Goal: Task Accomplishment & Management: Manage account settings

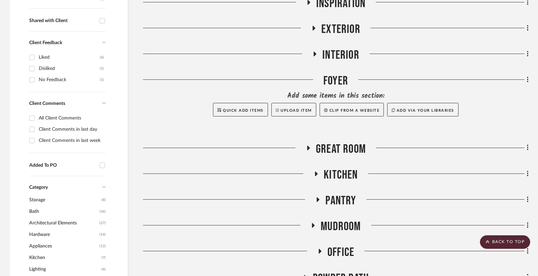
click at [315, 176] on icon at bounding box center [316, 173] width 8 height 5
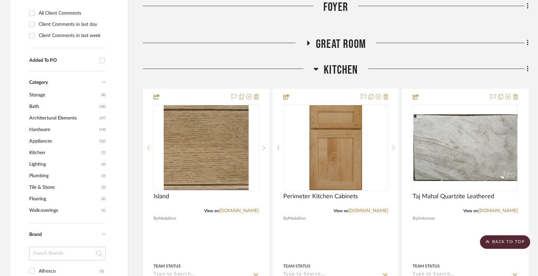
scroll to position [471, 0]
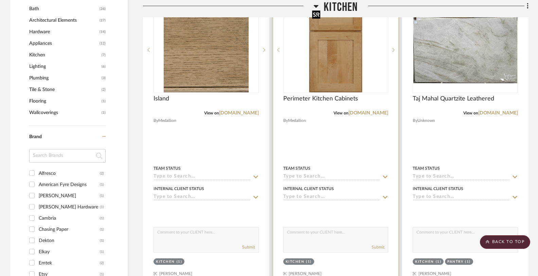
click at [0, 0] on img at bounding box center [0, 0] width 0 height 0
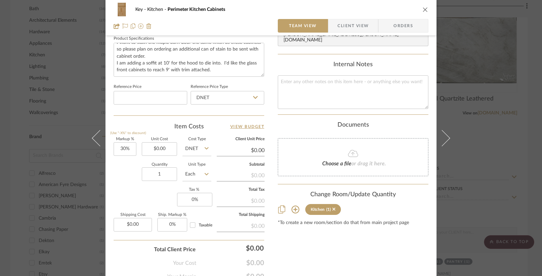
scroll to position [327, 0]
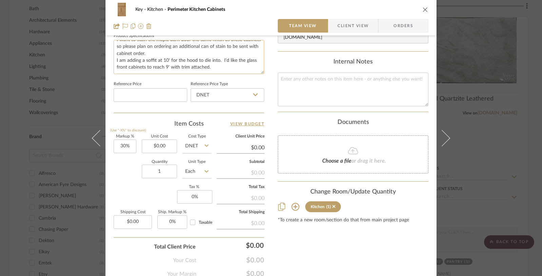
click at [215, 68] on textarea "Door Style Potters Mill Reverse Raised Panel Finish: Biscotti Species: Maple Up…" at bounding box center [189, 57] width 151 height 34
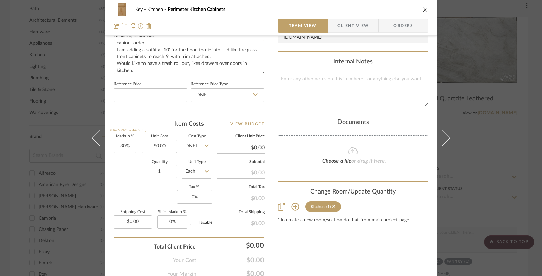
scroll to position [59, 0]
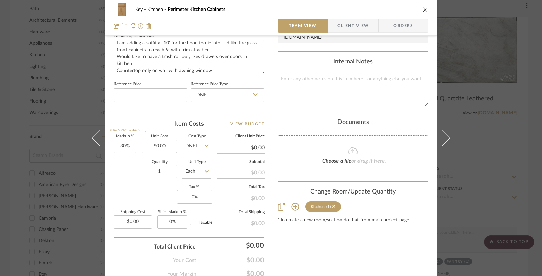
type textarea "Door Style Potters Mill Reverse Raised Panel Finish: Biscotti Species: Maple Up…"
click at [514, 150] on div "Key Kitchen Perimeter Kitchen Cabinets Team View Client View Orders 1 / 2 Team-…" at bounding box center [271, 138] width 542 height 276
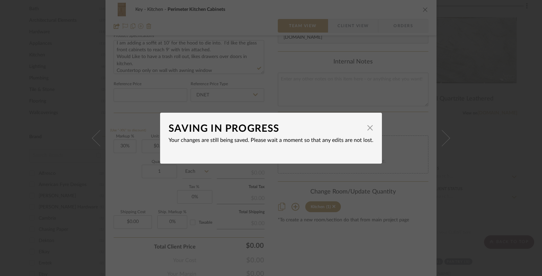
click at [462, 130] on div "SAVING IN PROGRESS × Your changes are still being saved. Please wait a moment s…" at bounding box center [271, 138] width 542 height 276
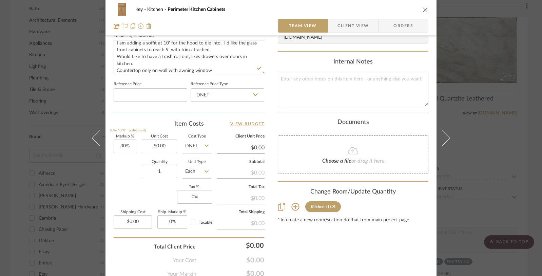
click at [483, 107] on div "Key Kitchen Perimeter Kitchen Cabinets Team View Client View Orders 1 / 2 Team-…" at bounding box center [271, 138] width 542 height 276
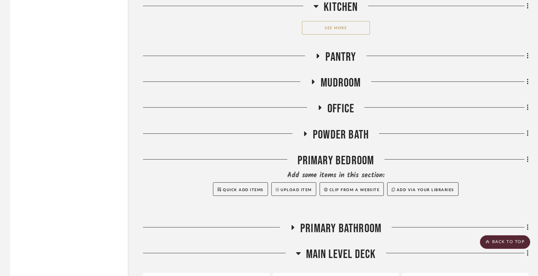
scroll to position [1389, 0]
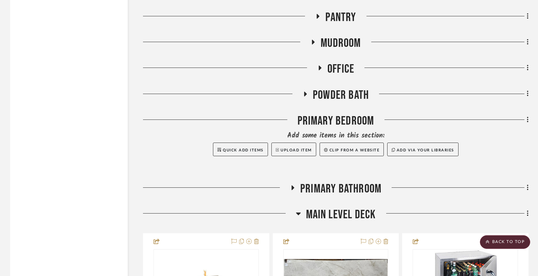
click at [293, 185] on icon at bounding box center [292, 187] width 8 height 5
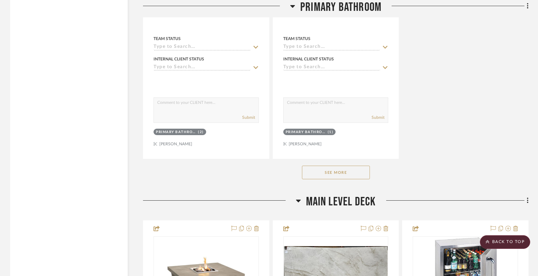
scroll to position [2332, 0]
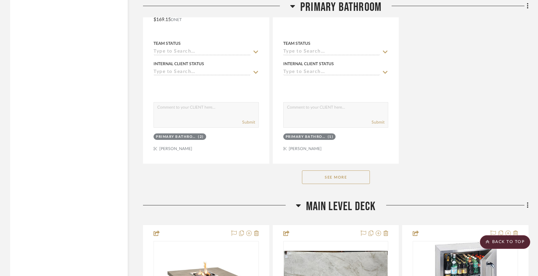
click at [340, 174] on button "See More" at bounding box center [336, 177] width 68 height 14
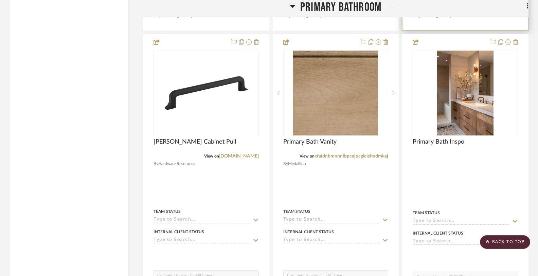
scroll to position [2469, 0]
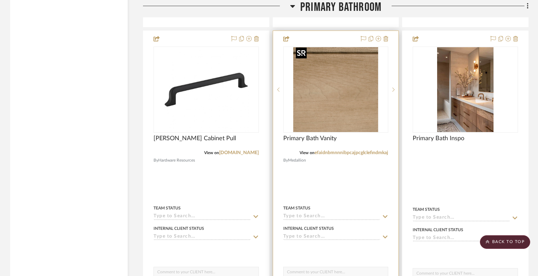
click at [0, 0] on img at bounding box center [0, 0] width 0 height 0
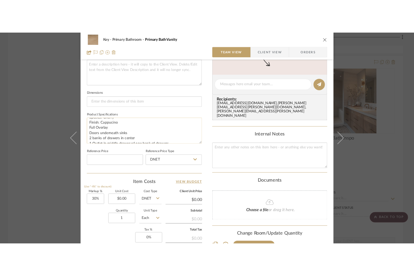
scroll to position [21, 0]
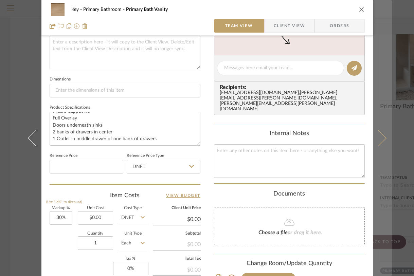
click at [385, 97] on button at bounding box center [382, 138] width 19 height 276
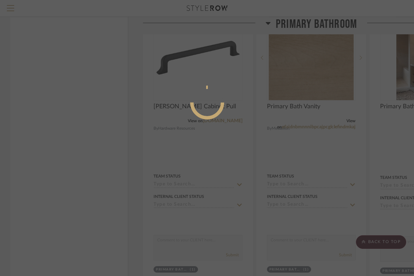
scroll to position [207, 0]
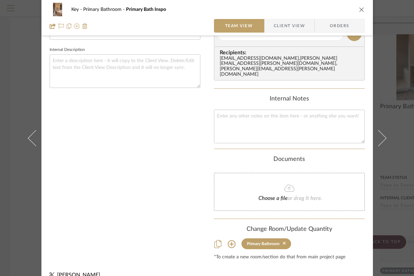
click at [359, 12] on button "close" at bounding box center [361, 9] width 6 height 6
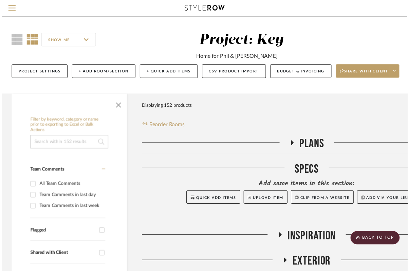
scroll to position [2469, 0]
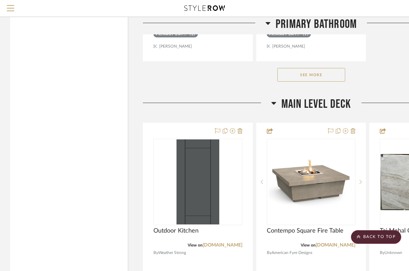
scroll to position [2413, 0]
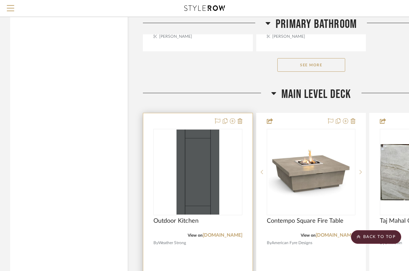
click at [200, 162] on img "0" at bounding box center [198, 171] width 43 height 85
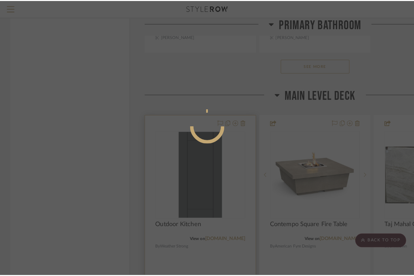
scroll to position [0, 0]
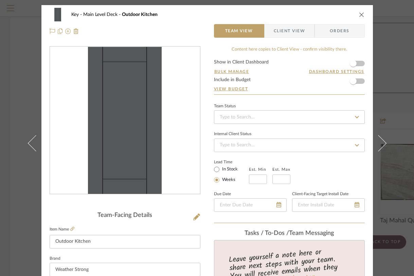
click at [359, 63] on form "Show in Client Dashboard Bulk Manage Dashboard Settings Include in Budget View …" at bounding box center [289, 77] width 151 height 35
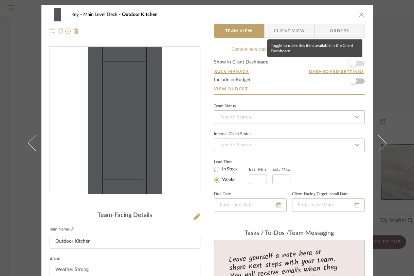
click at [356, 63] on span "button" at bounding box center [353, 63] width 15 height 15
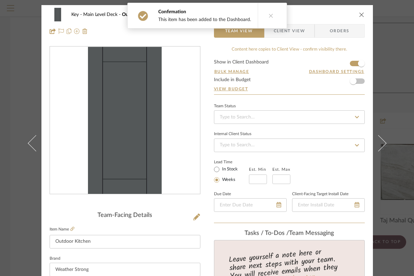
click at [394, 69] on div "Key Main Level Deck Outdoor Kitchen Team View Client View Orders Team-Facing De…" at bounding box center [207, 138] width 414 height 276
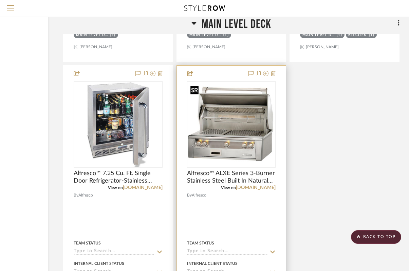
scroll to position [2756, 80]
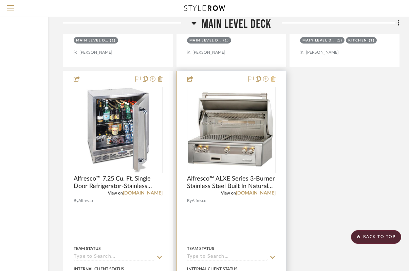
click at [274, 76] on icon at bounding box center [273, 78] width 5 height 5
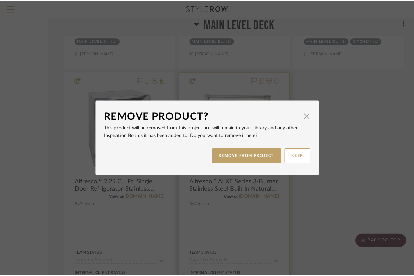
scroll to position [0, 0]
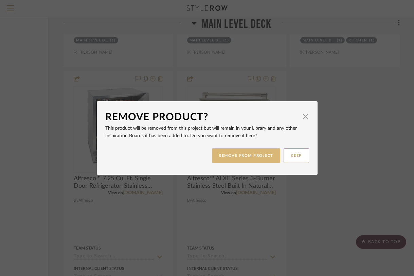
click at [235, 156] on button "REMOVE FROM PROJECT" at bounding box center [246, 155] width 68 height 15
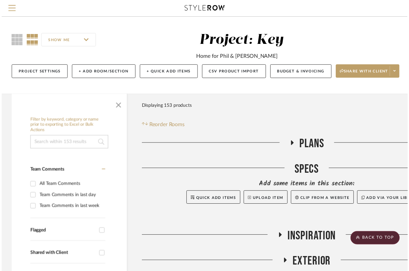
scroll to position [2756, 80]
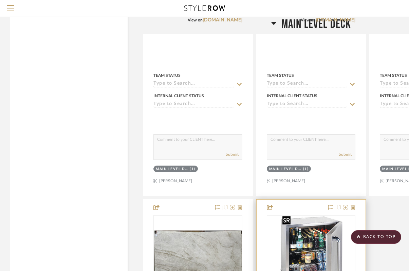
scroll to position [2548, 0]
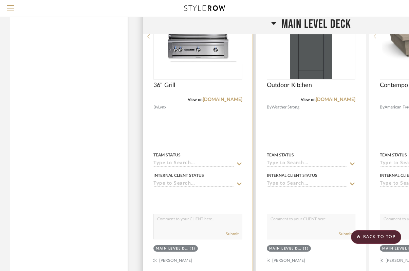
click at [206, 57] on div at bounding box center [197, 36] width 89 height 86
click at [195, 53] on img "0" at bounding box center [198, 36] width 88 height 49
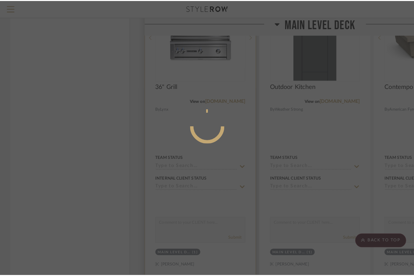
scroll to position [0, 0]
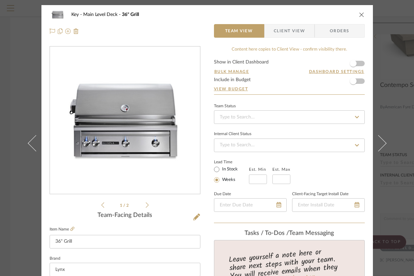
click at [360, 63] on form "Show in Client Dashboard Bulk Manage Dashboard Settings Include in Budget View …" at bounding box center [289, 77] width 151 height 35
click at [359, 63] on form "Show in Client Dashboard Bulk Manage Dashboard Settings Include in Budget View …" at bounding box center [289, 77] width 151 height 35
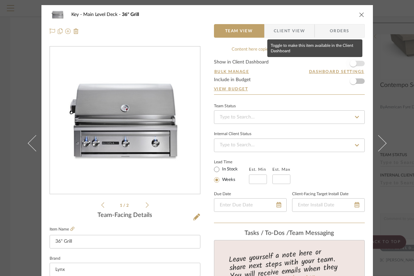
click at [350, 64] on span "button" at bounding box center [353, 63] width 7 height 7
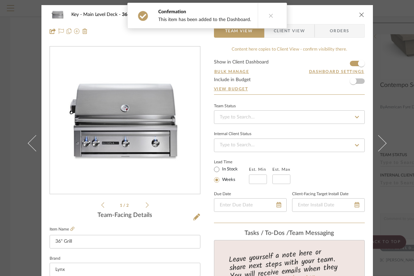
click at [359, 14] on icon "close" at bounding box center [361, 14] width 5 height 5
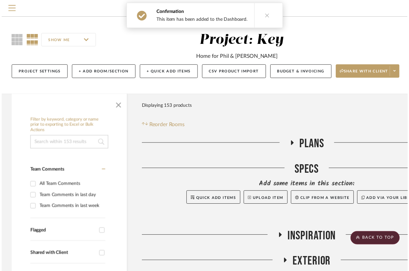
scroll to position [2548, 0]
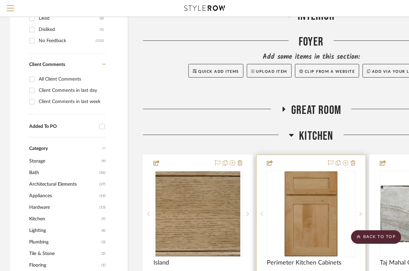
scroll to position [278, 0]
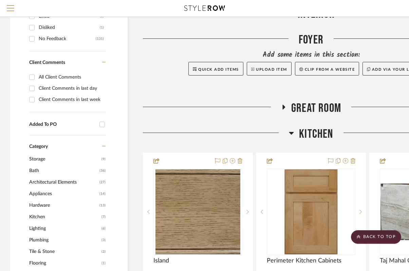
click at [294, 134] on h3 "Kitchen" at bounding box center [311, 134] width 44 height 15
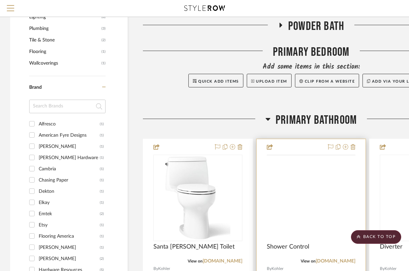
scroll to position [490, 0]
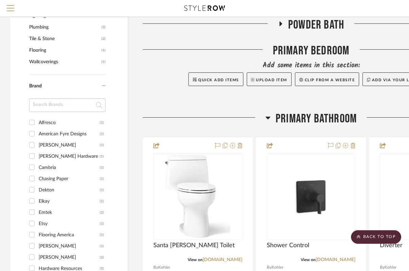
click at [267, 119] on icon at bounding box center [267, 117] width 5 height 8
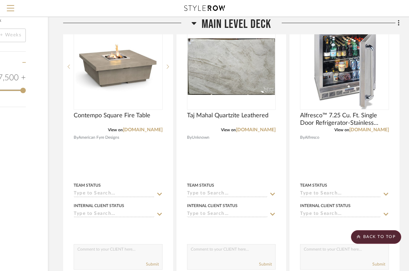
scroll to position [899, 80]
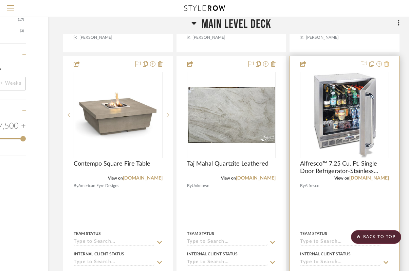
click at [387, 64] on icon at bounding box center [386, 63] width 5 height 5
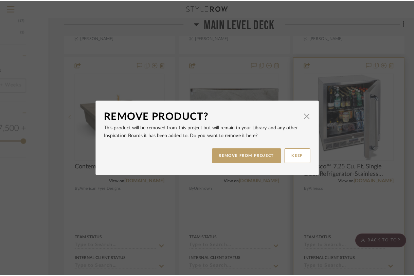
scroll to position [0, 0]
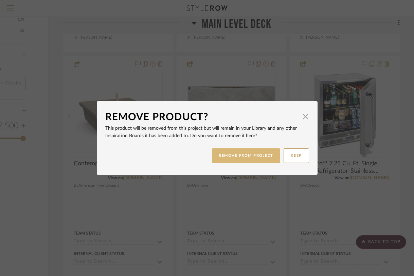
click at [248, 154] on button "REMOVE FROM PROJECT" at bounding box center [246, 155] width 68 height 15
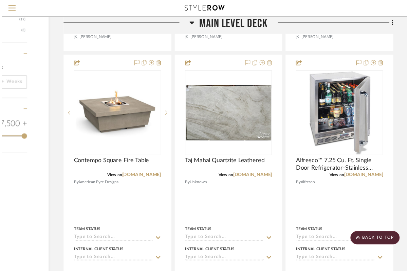
scroll to position [899, 80]
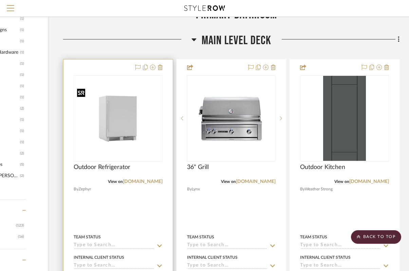
click at [127, 131] on img "0" at bounding box center [118, 119] width 88 height 66
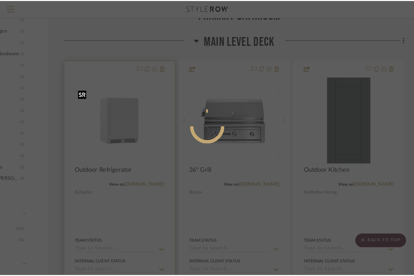
scroll to position [0, 0]
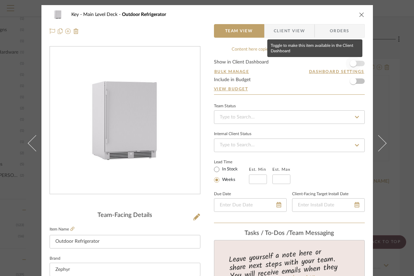
click at [356, 66] on span "button" at bounding box center [353, 63] width 15 height 15
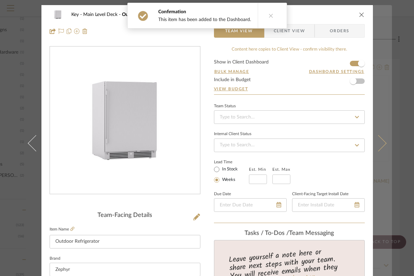
click at [385, 85] on button at bounding box center [382, 143] width 19 height 276
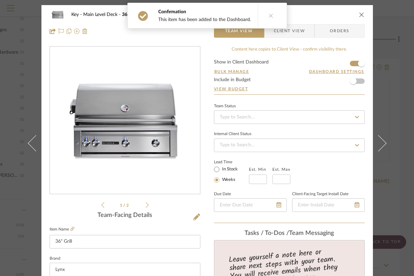
click at [359, 16] on icon "close" at bounding box center [361, 14] width 5 height 5
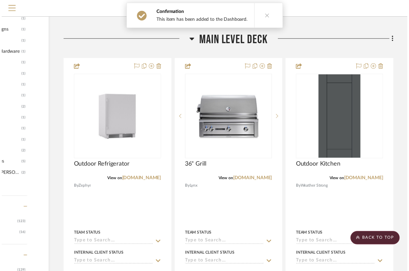
scroll to position [594, 80]
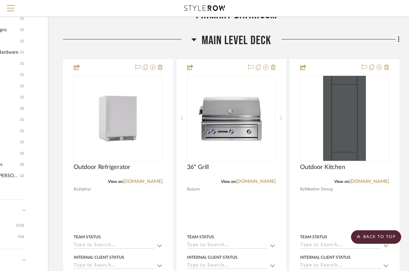
click at [196, 40] on icon at bounding box center [193, 39] width 5 height 8
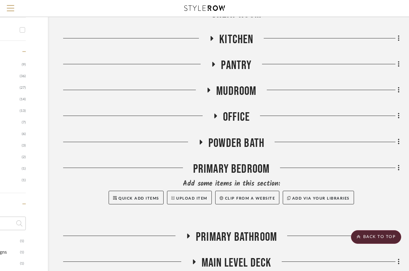
scroll to position [369, 80]
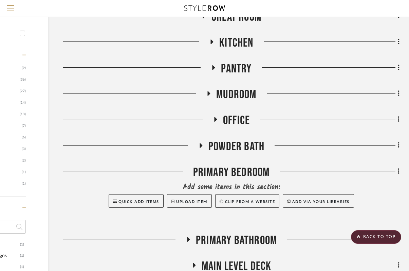
click at [212, 68] on icon at bounding box center [213, 67] width 8 height 5
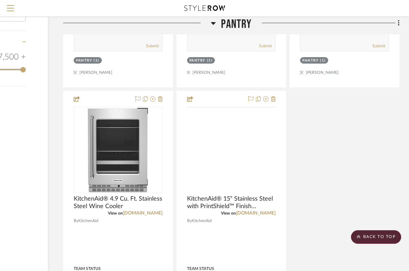
scroll to position [1019, 80]
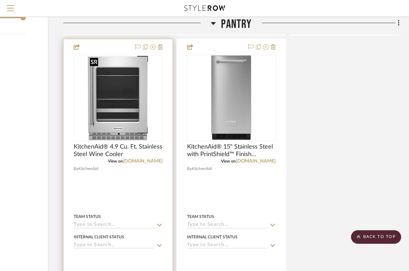
click at [129, 94] on img "0" at bounding box center [117, 97] width 61 height 85
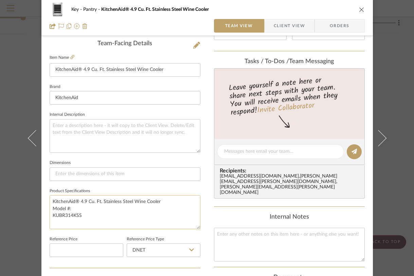
scroll to position [177, 0]
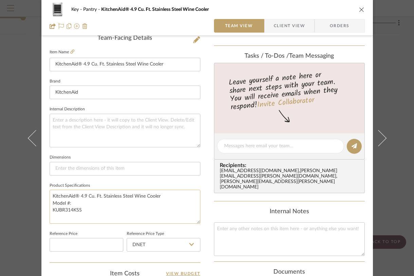
drag, startPoint x: 88, startPoint y: 209, endPoint x: 47, endPoint y: 208, distance: 41.4
click at [50, 208] on textarea "KitchenAid® 4.9 Cu. Ft. Stainless Steel Wine Cooler Model #: KUBR314KSS" at bounding box center [125, 207] width 151 height 34
paste textarea "KUWR214KSB"
drag, startPoint x: 54, startPoint y: 210, endPoint x: 412, endPoint y: 13, distance: 409.0
type textarea "KitchenAid® 4.9 Cu. Ft. Stainless Steel Wine Cooler Model #:KUWR214KSB"
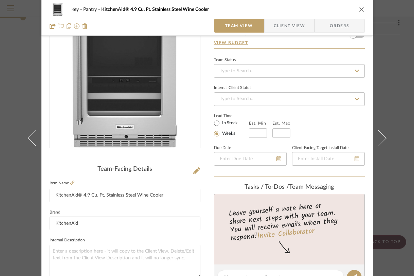
scroll to position [41, 0]
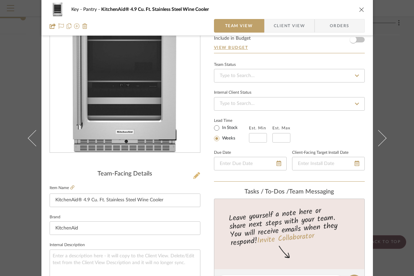
click at [193, 176] on icon at bounding box center [196, 175] width 7 height 7
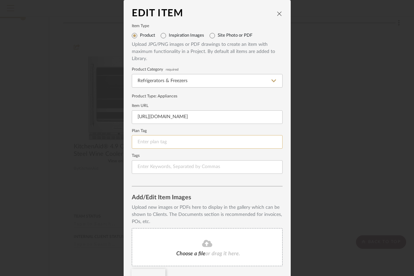
scroll to position [48, 0]
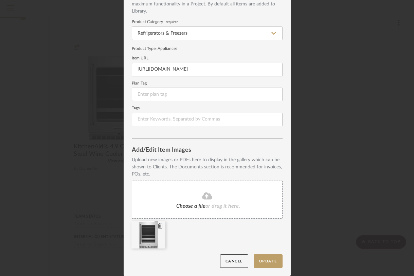
click at [158, 225] on icon at bounding box center [160, 225] width 5 height 5
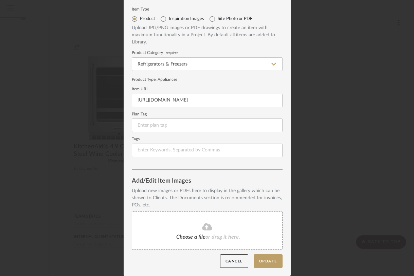
scroll to position [17, 0]
click at [192, 225] on fa-icon at bounding box center [207, 227] width 62 height 9
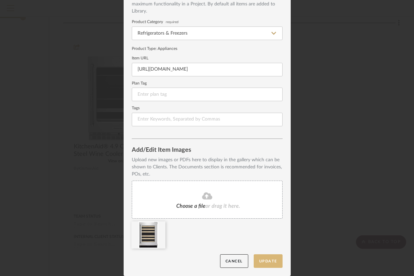
click at [265, 264] on button "Update" at bounding box center [268, 261] width 29 height 14
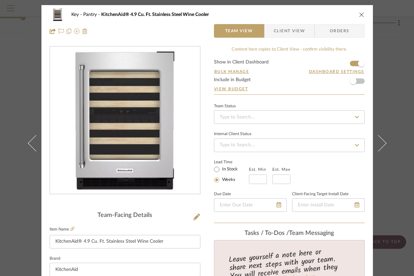
click at [362, 16] on div "Key Pantry KitchenAid® 4.9 Cu. Ft. Stainless Steel Wine Cooler Team View Client…" at bounding box center [206, 23] width 331 height 36
click at [359, 15] on icon "close" at bounding box center [361, 14] width 5 height 5
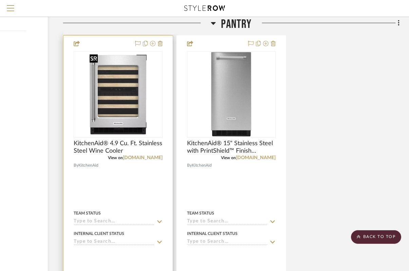
scroll to position [1028, 80]
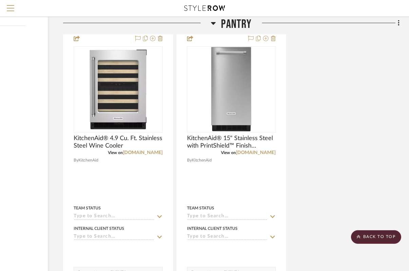
click at [217, 22] on h3 "Pantry" at bounding box center [231, 24] width 41 height 15
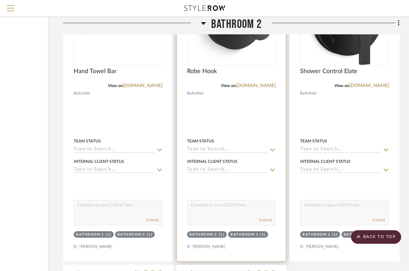
scroll to position [1250, 80]
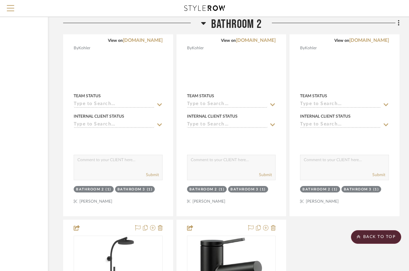
click at [204, 22] on icon at bounding box center [203, 23] width 5 height 3
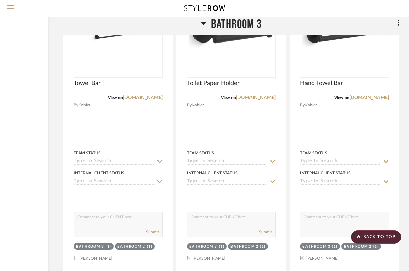
scroll to position [1253, 80]
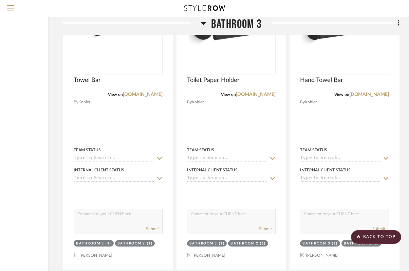
click at [204, 22] on icon at bounding box center [203, 23] width 5 height 3
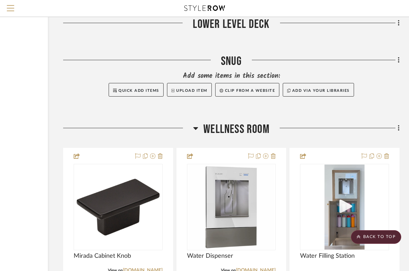
scroll to position [1342, 80]
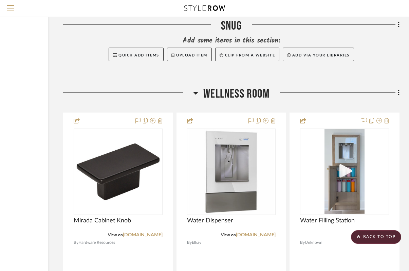
click at [197, 93] on icon at bounding box center [195, 93] width 5 height 8
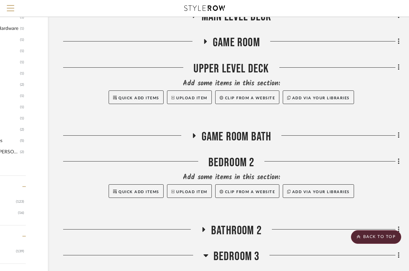
scroll to position [634, 80]
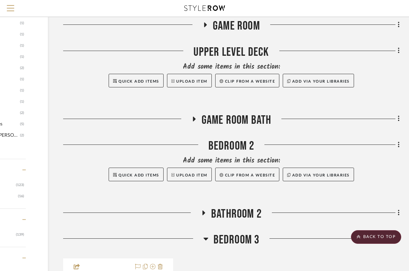
click at [195, 117] on icon at bounding box center [194, 118] width 8 height 5
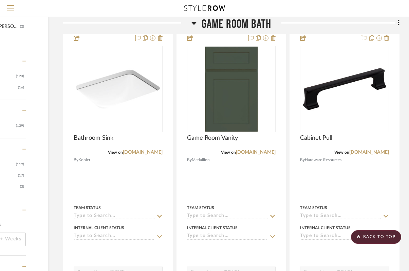
scroll to position [752, 80]
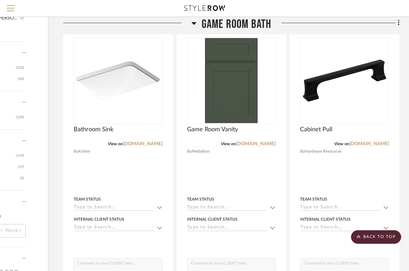
click at [194, 20] on icon at bounding box center [193, 23] width 5 height 8
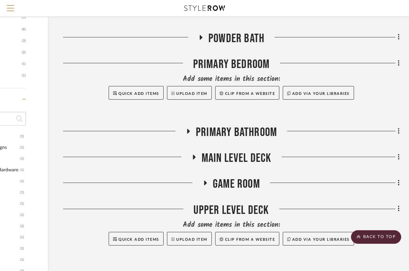
scroll to position [476, 80]
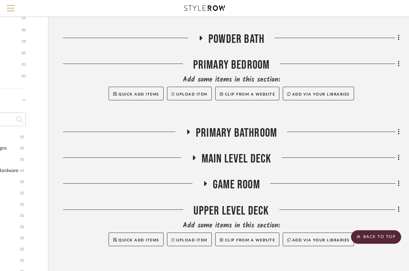
click at [206, 183] on icon at bounding box center [205, 183] width 3 height 5
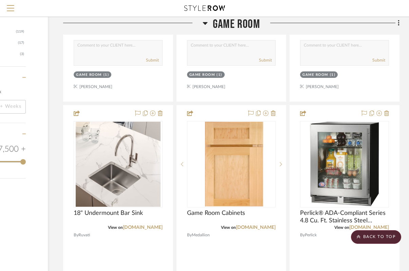
scroll to position [883, 80]
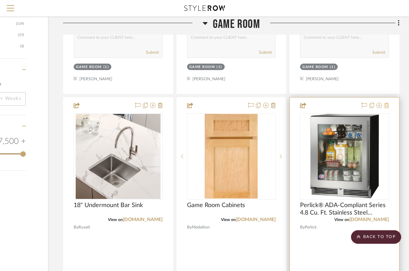
click at [388, 104] on icon at bounding box center [386, 105] width 5 height 5
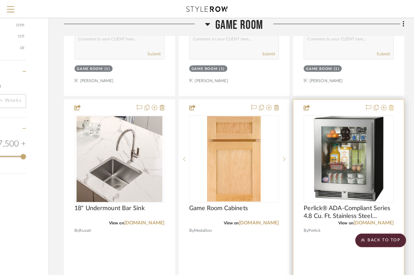
scroll to position [0, 0]
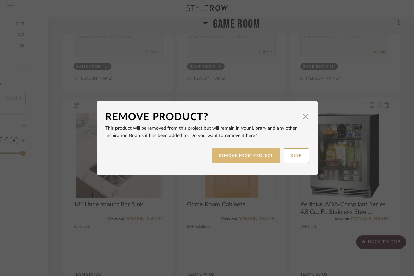
click at [249, 157] on button "REMOVE FROM PROJECT" at bounding box center [246, 155] width 68 height 15
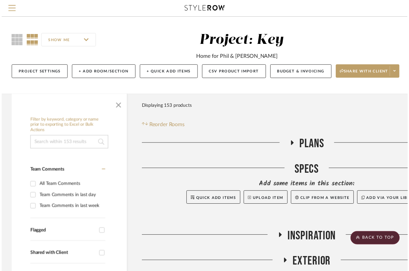
scroll to position [883, 80]
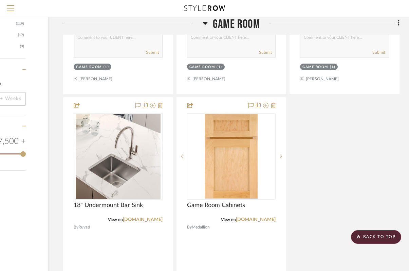
click at [207, 22] on icon at bounding box center [205, 23] width 5 height 3
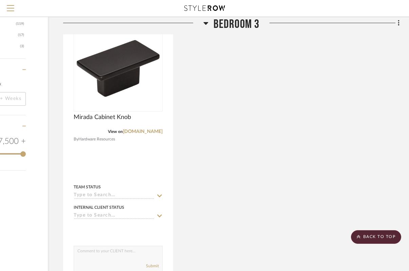
click at [205, 23] on icon at bounding box center [205, 23] width 5 height 3
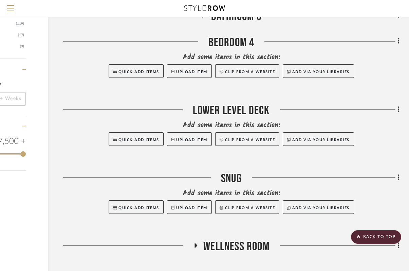
scroll to position [922, 80]
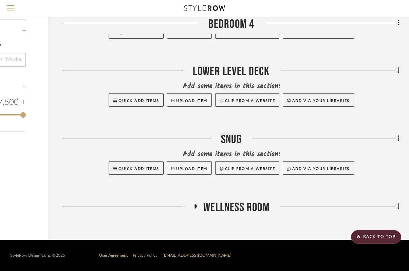
click at [198, 204] on icon at bounding box center [196, 206] width 8 height 5
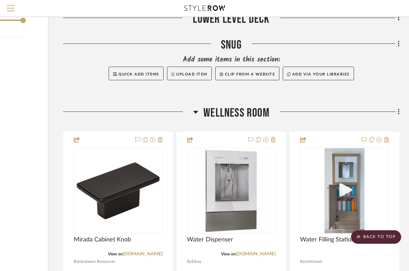
scroll to position [1071, 80]
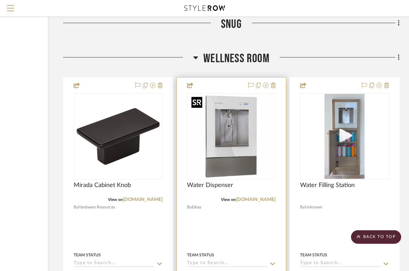
click at [252, 145] on img "0" at bounding box center [231, 136] width 85 height 85
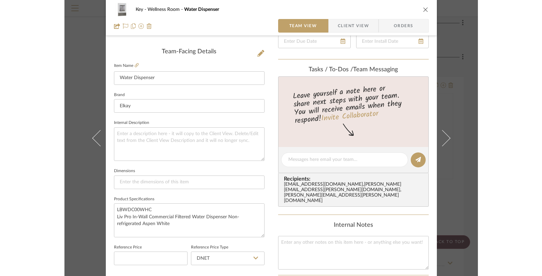
scroll to position [213, 0]
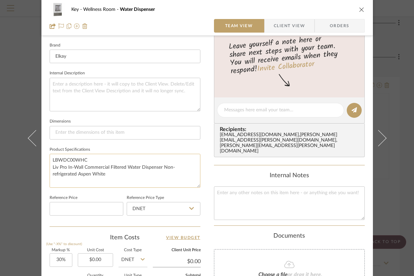
drag, startPoint x: 106, startPoint y: 174, endPoint x: 50, endPoint y: 160, distance: 57.6
click at [50, 160] on textarea "LBWDC00WHC Liv Pro In-Wall Commercial Filtered Water Dispenser Non-refrigerated…" at bounding box center [125, 171] width 151 height 34
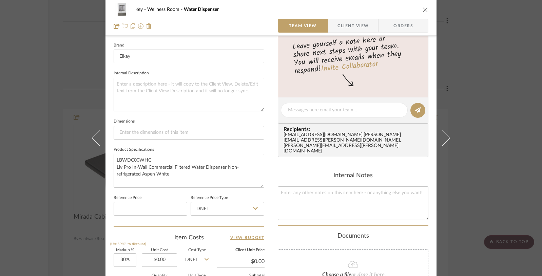
click at [413, 87] on div "Key Wellness Room Water Dispenser Team View Client View Orders Team-Facing Deta…" at bounding box center [271, 138] width 542 height 276
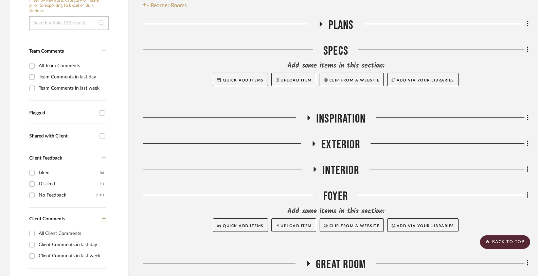
scroll to position [152, 0]
click at [292, 79] on button "Upload Item" at bounding box center [293, 80] width 45 height 14
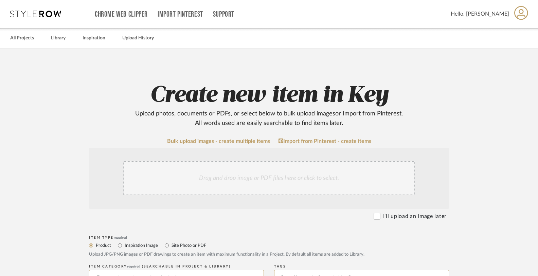
click at [188, 182] on div "Drag and drop image or PDF files here or click to select." at bounding box center [269, 178] width 292 height 34
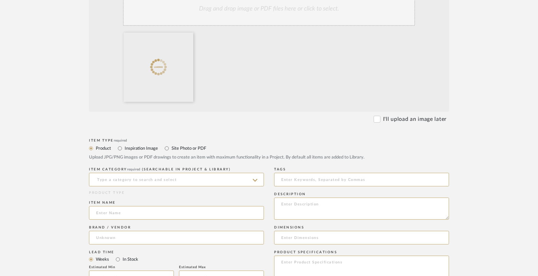
scroll to position [180, 0]
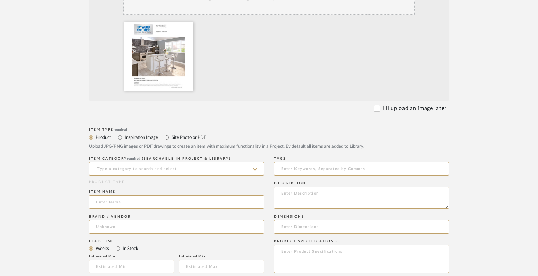
click at [174, 135] on label "Site Photo or PDF" at bounding box center [188, 137] width 35 height 7
click at [171, 135] on input "Site Photo or PDF" at bounding box center [167, 137] width 8 height 8
radio input "true"
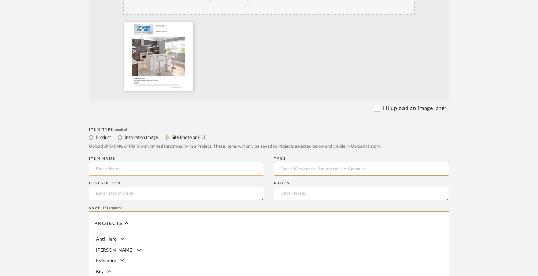
click at [174, 167] on input at bounding box center [176, 169] width 175 height 14
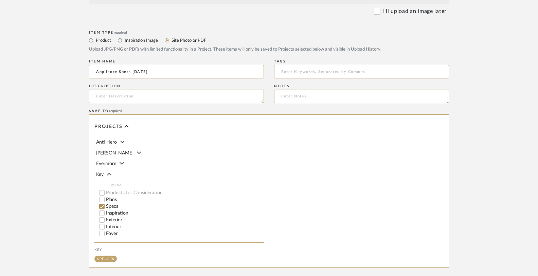
scroll to position [352, 0]
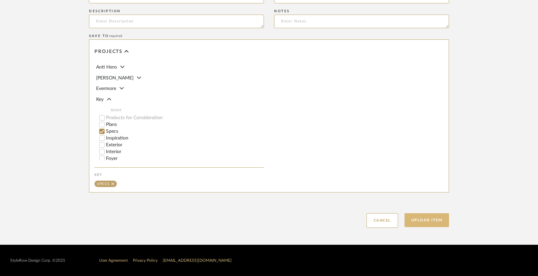
type input "Appliance Specs [DATE]"
click at [413, 221] on button "Upload Item" at bounding box center [426, 220] width 45 height 14
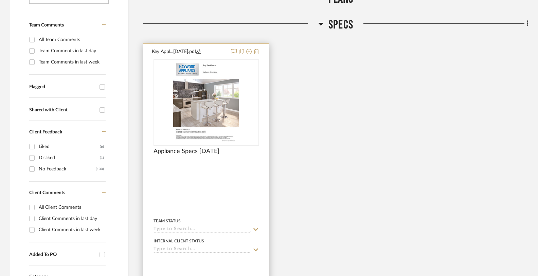
scroll to position [197, 0]
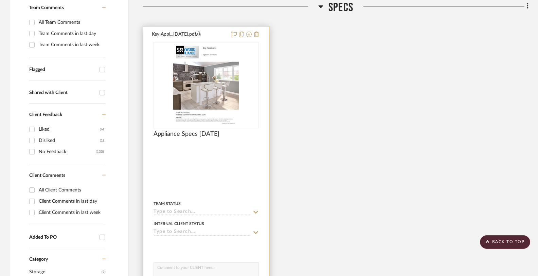
click at [230, 103] on img "0" at bounding box center [206, 85] width 66 height 85
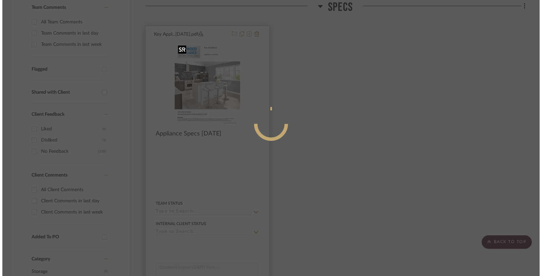
scroll to position [0, 0]
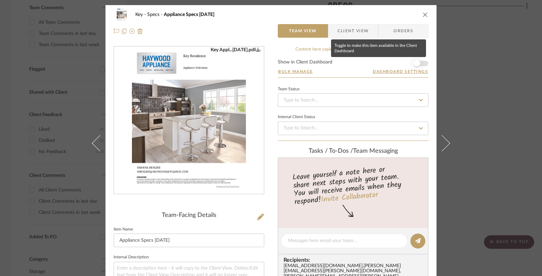
click at [413, 64] on span "button" at bounding box center [417, 63] width 15 height 15
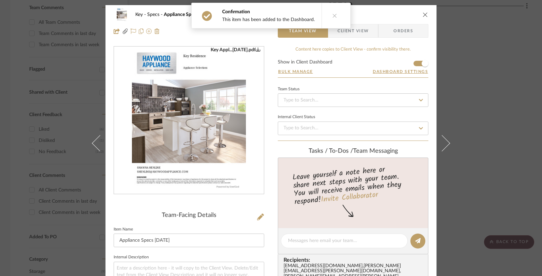
click at [413, 93] on div "Key Specs Appliance Specs 09.10.25 Team View Client View Orders Key Appl...25.0…" at bounding box center [271, 138] width 542 height 276
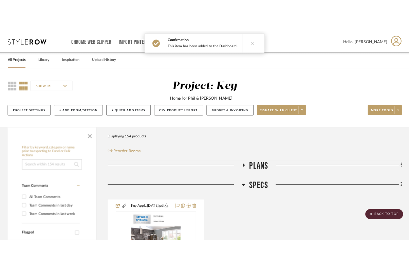
scroll to position [197, 0]
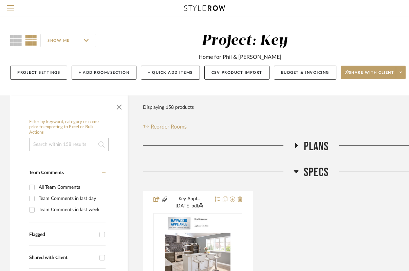
click at [294, 170] on icon at bounding box center [296, 171] width 5 height 3
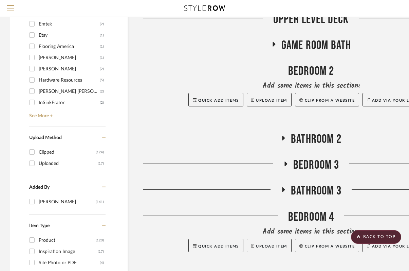
scroll to position [694, 0]
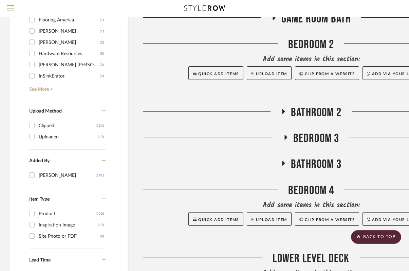
click at [285, 161] on icon at bounding box center [283, 163] width 8 height 5
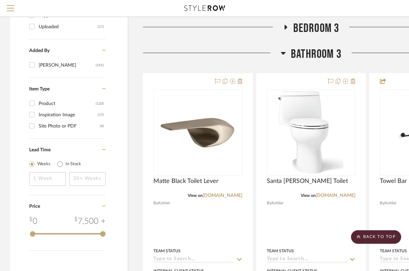
scroll to position [805, 0]
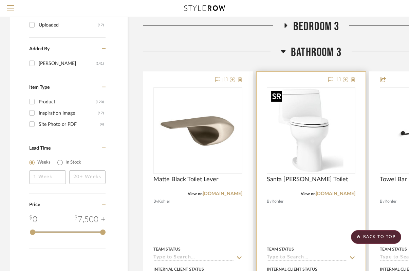
click at [294, 156] on img "0" at bounding box center [311, 130] width 85 height 85
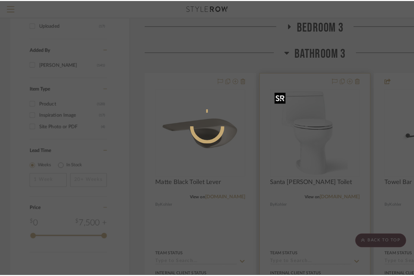
scroll to position [0, 0]
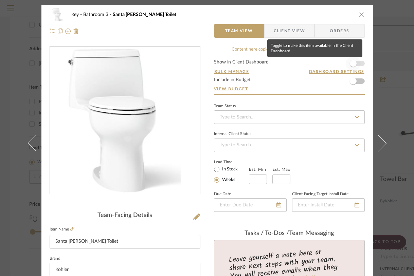
click at [355, 67] on span "button" at bounding box center [353, 63] width 15 height 15
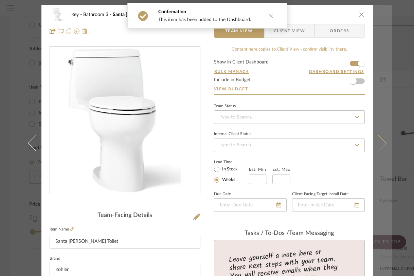
click at [382, 65] on button at bounding box center [382, 143] width 19 height 276
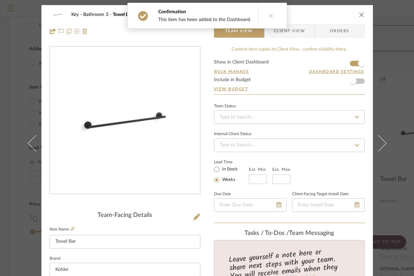
click at [361, 12] on button "close" at bounding box center [361, 15] width 6 height 6
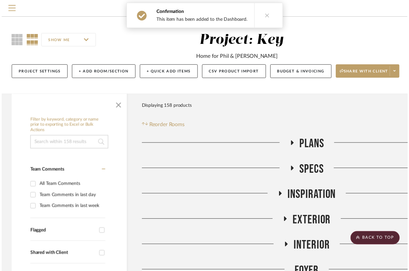
scroll to position [805, 0]
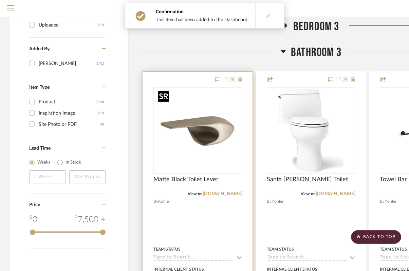
click at [0, 0] on img at bounding box center [0, 0] width 0 height 0
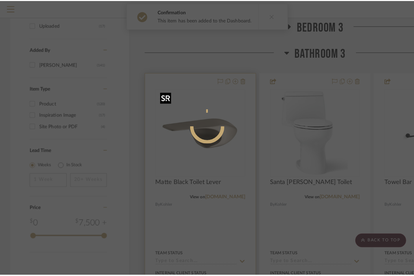
scroll to position [0, 0]
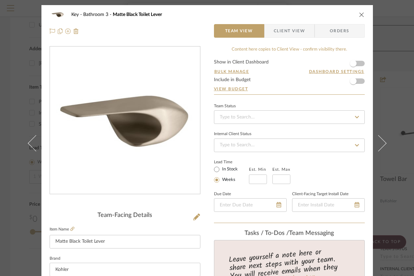
click at [359, 66] on form "Show in Client Dashboard Bulk Manage Dashboard Settings Include in Budget View …" at bounding box center [289, 77] width 151 height 35
click at [358, 64] on form "Show in Client Dashboard Bulk Manage Dashboard Settings Include in Budget View …" at bounding box center [289, 77] width 151 height 35
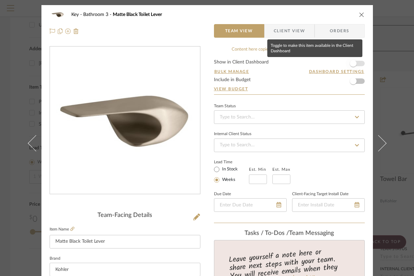
click at [355, 64] on span "button" at bounding box center [353, 63] width 15 height 15
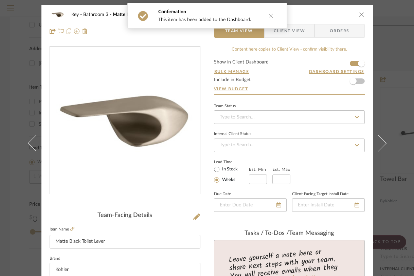
click at [390, 65] on div "Key Bathroom 3 Matte Black Toilet Lever Team View Client View Orders Team-Facin…" at bounding box center [207, 138] width 414 height 276
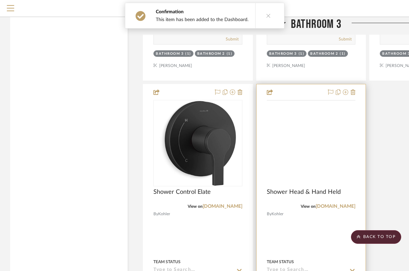
scroll to position [1404, 0]
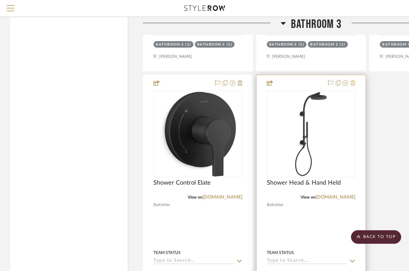
click at [354, 83] on icon at bounding box center [353, 82] width 5 height 5
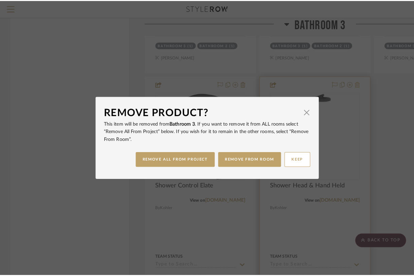
scroll to position [0, 0]
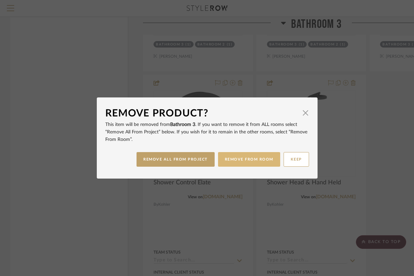
click at [257, 160] on button "REMOVE FROM ROOM" at bounding box center [249, 159] width 62 height 15
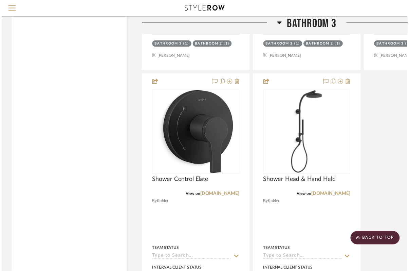
scroll to position [1404, 0]
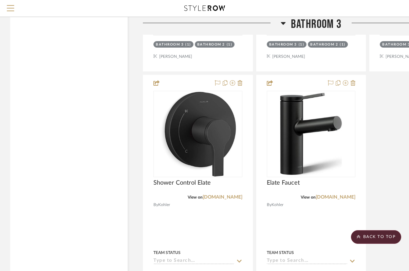
click at [283, 24] on icon at bounding box center [283, 23] width 5 height 3
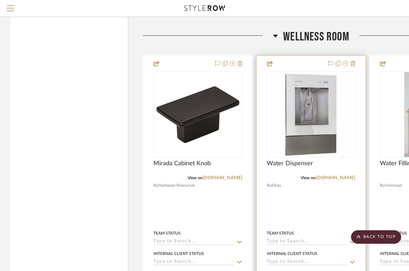
scroll to position [997, 0]
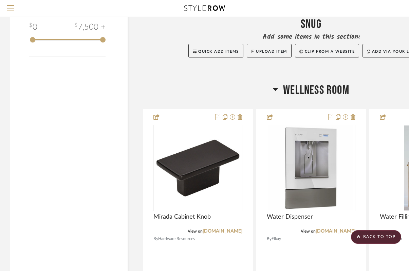
click at [275, 90] on icon at bounding box center [275, 89] width 5 height 3
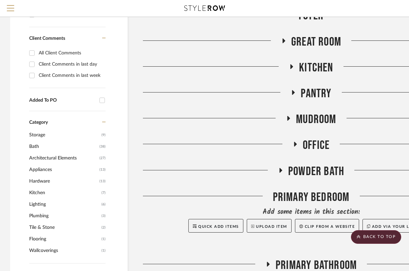
scroll to position [299, 0]
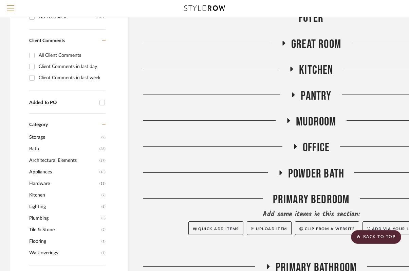
click at [290, 69] on icon at bounding box center [292, 68] width 8 height 5
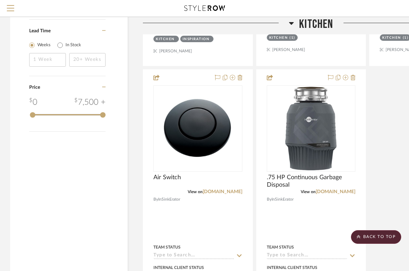
scroll to position [924, 0]
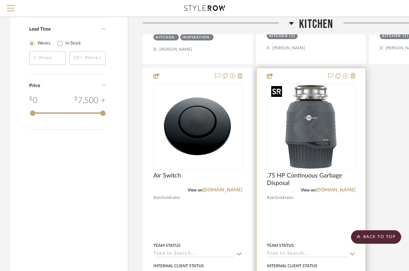
click at [313, 146] on img "0" at bounding box center [311, 126] width 85 height 85
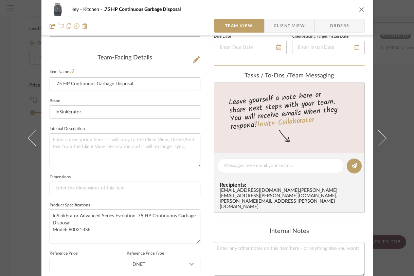
scroll to position [180, 0]
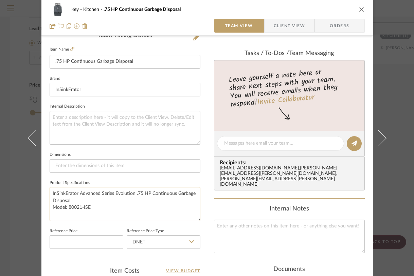
drag, startPoint x: 94, startPoint y: 208, endPoint x: 65, endPoint y: 207, distance: 29.2
click at [65, 207] on textarea "InSinkErator Advanced Series Evolution .75 HP Continuous Garbage Disposal Model…" at bounding box center [125, 204] width 151 height 34
